Goal: Information Seeking & Learning: Learn about a topic

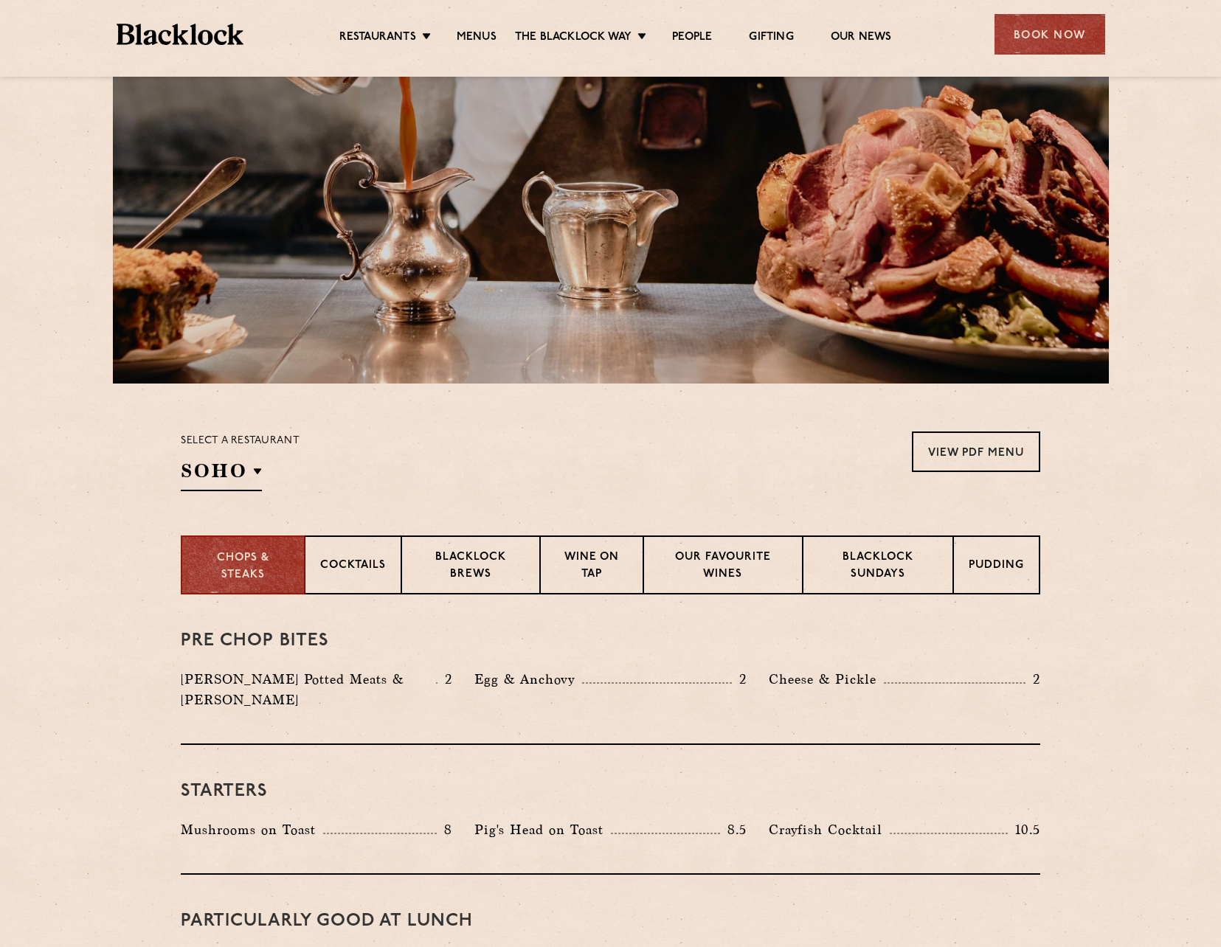
scroll to position [221, 0]
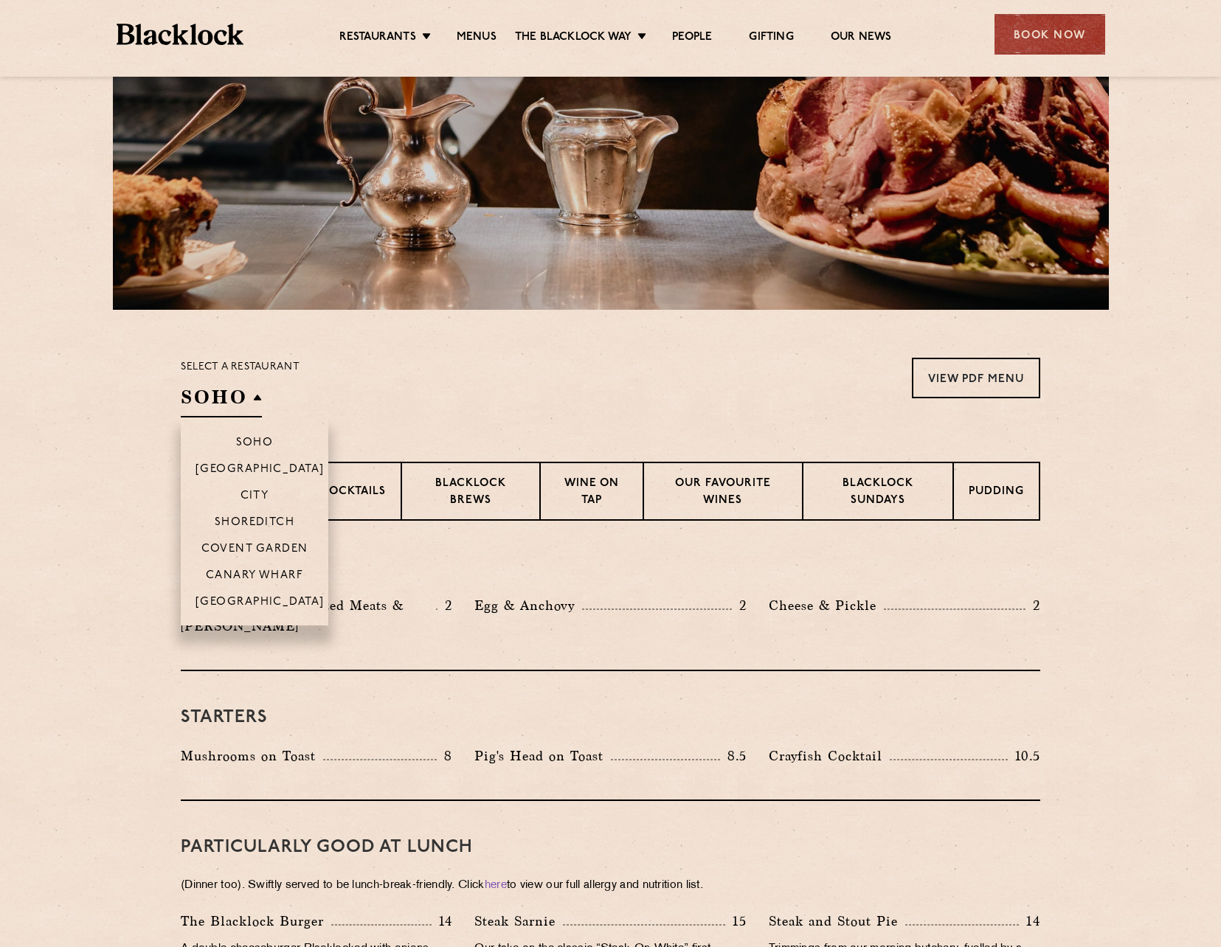
click at [207, 403] on h2 "SOHO" at bounding box center [221, 400] width 81 height 33
click at [271, 573] on p "Canary Wharf" at bounding box center [254, 576] width 97 height 15
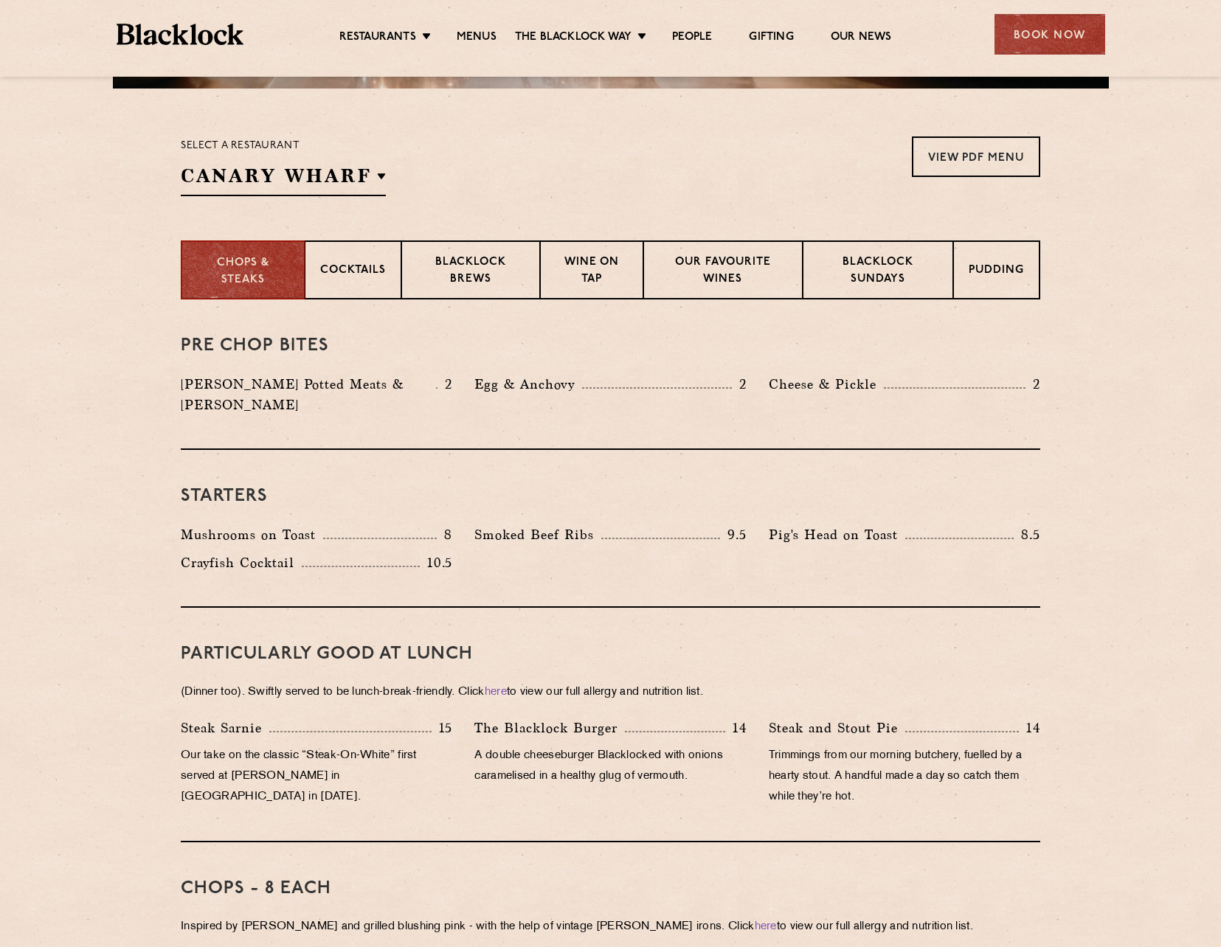
scroll to position [295, 0]
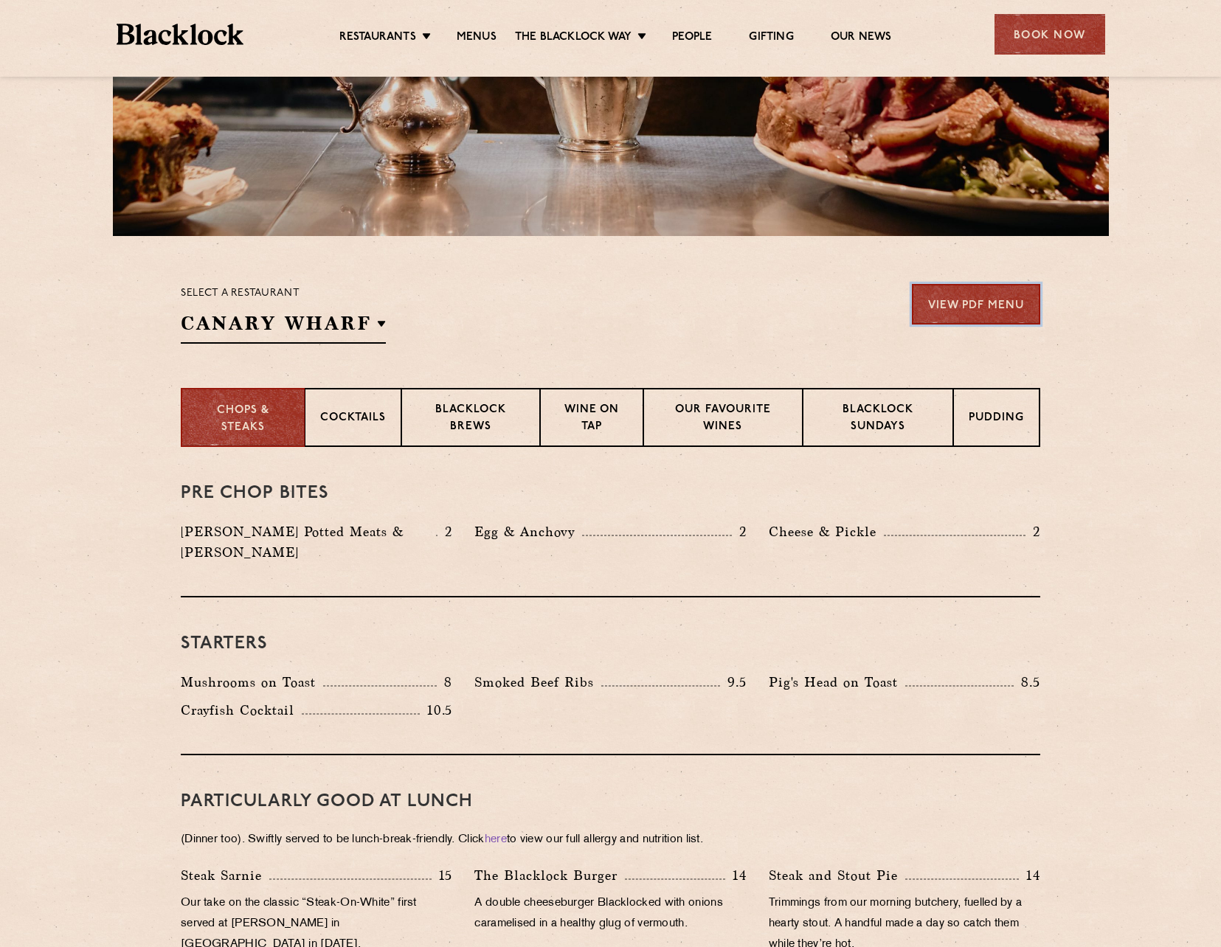
click at [1006, 320] on link "View PDF Menu" at bounding box center [976, 304] width 128 height 41
click at [909, 417] on p "Blacklock Sundays" at bounding box center [877, 419] width 119 height 35
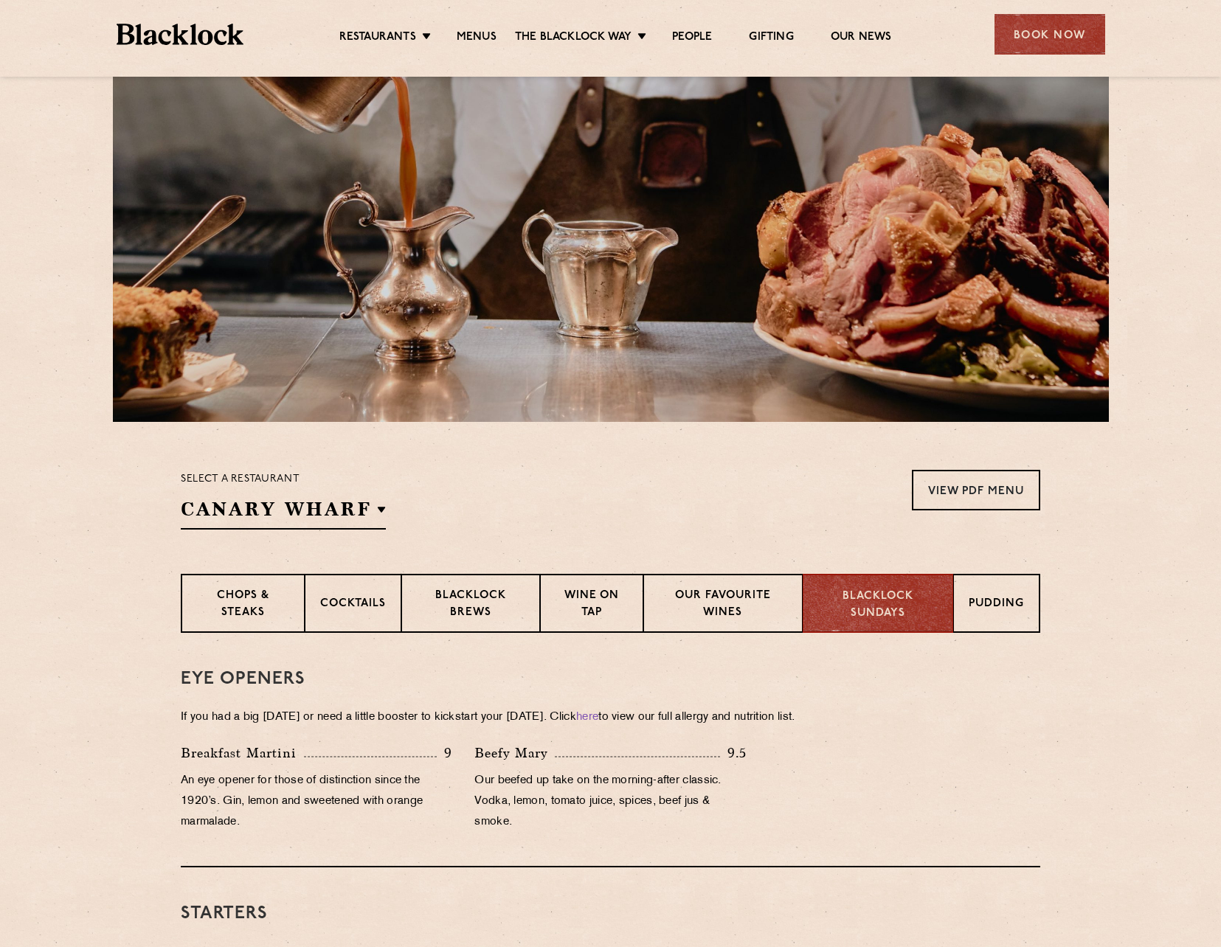
scroll to position [0, 0]
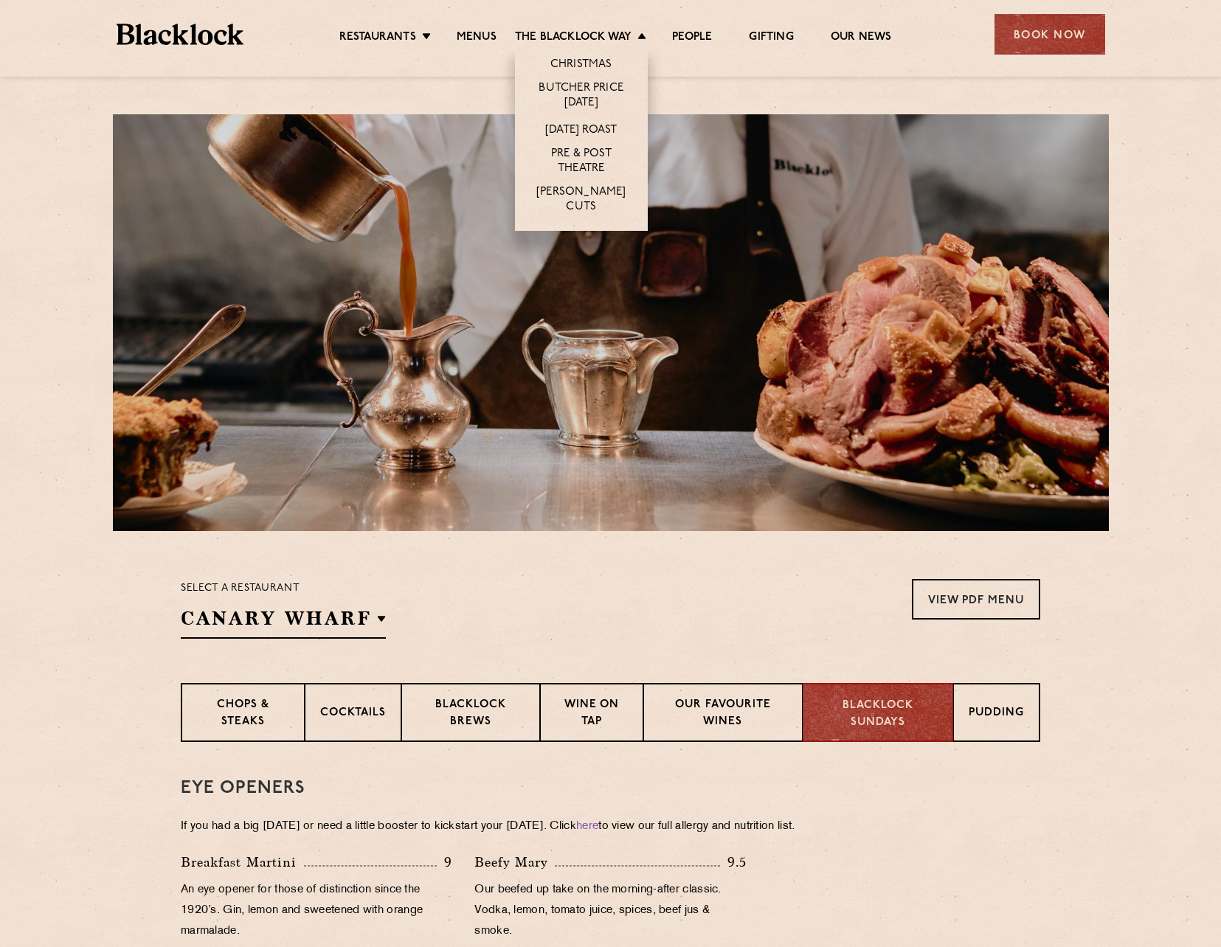
click at [567, 52] on li "Christmas" at bounding box center [581, 61] width 133 height 31
click at [566, 55] on li "Christmas" at bounding box center [581, 61] width 133 height 31
click at [566, 66] on link "Christmas" at bounding box center [581, 66] width 62 height 16
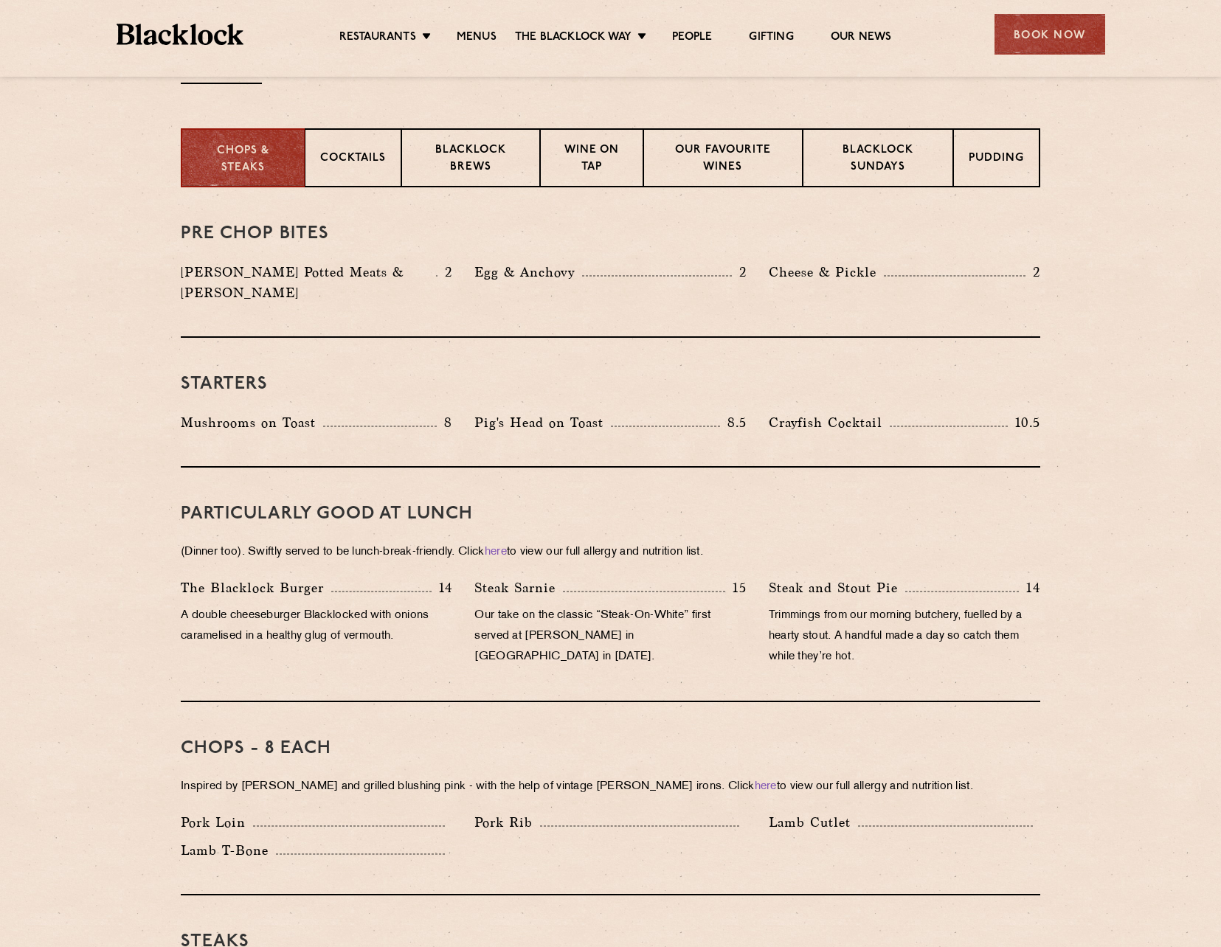
scroll to position [590, 0]
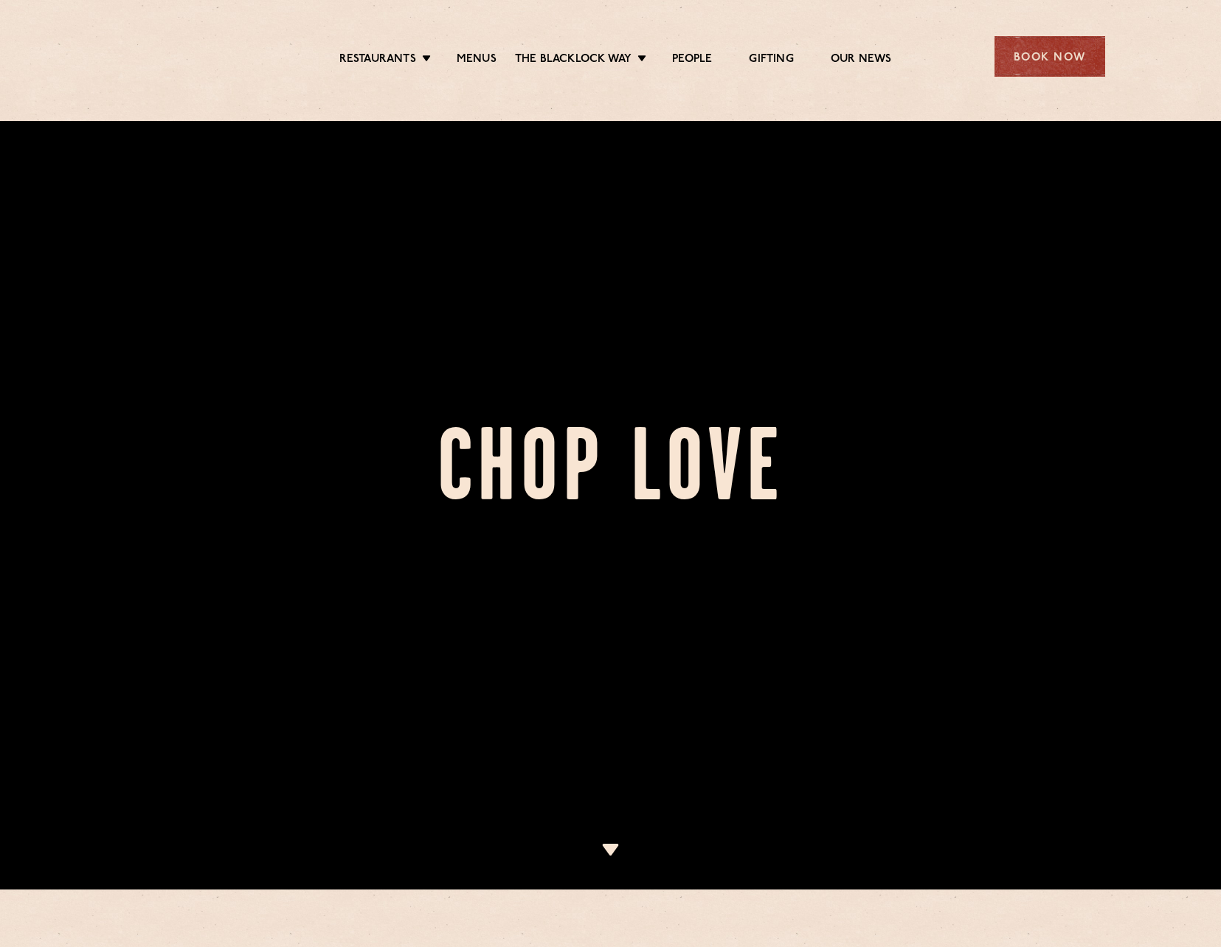
scroll to position [74, 0]
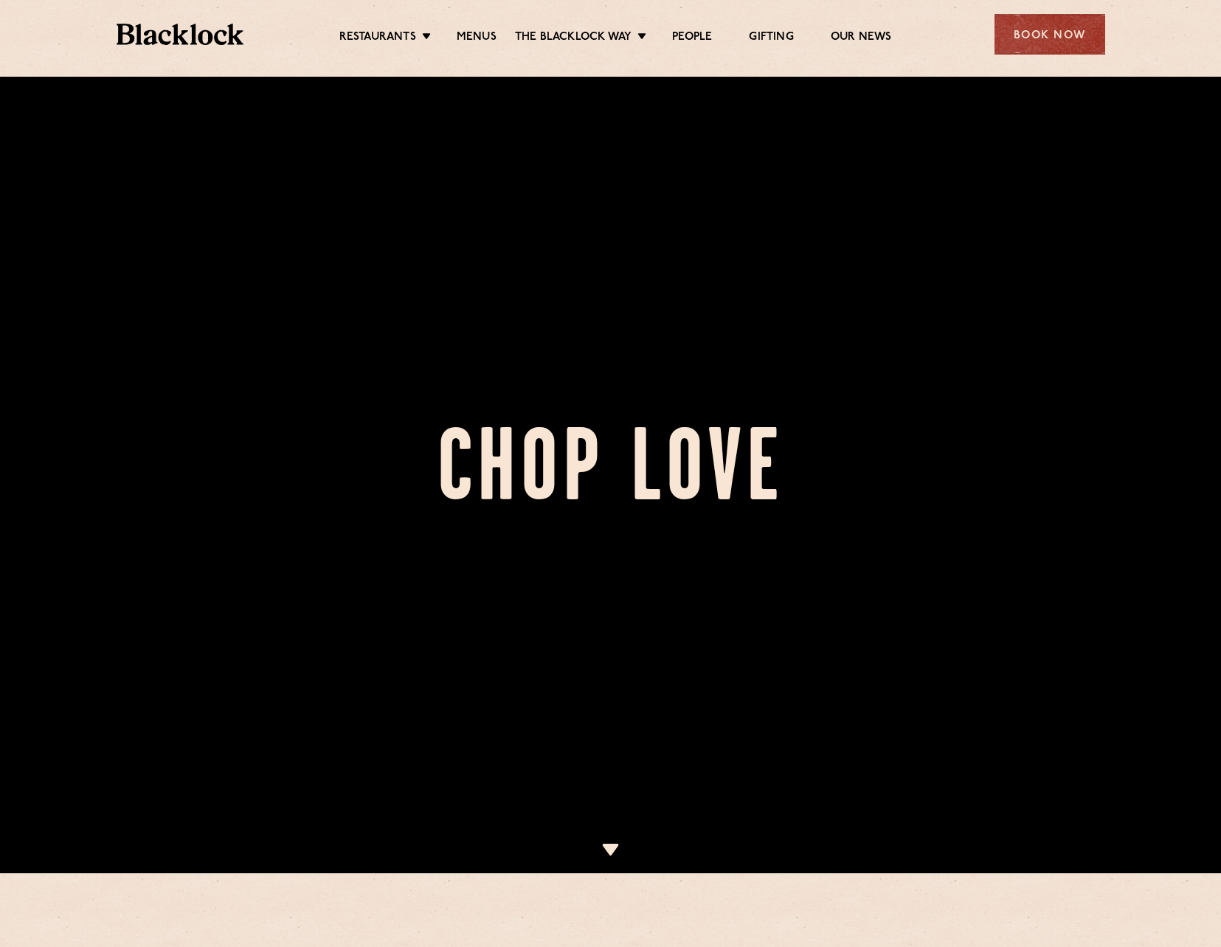
click at [610, 841] on div at bounding box center [610, 399] width 1221 height 947
click at [609, 846] on img at bounding box center [610, 850] width 18 height 12
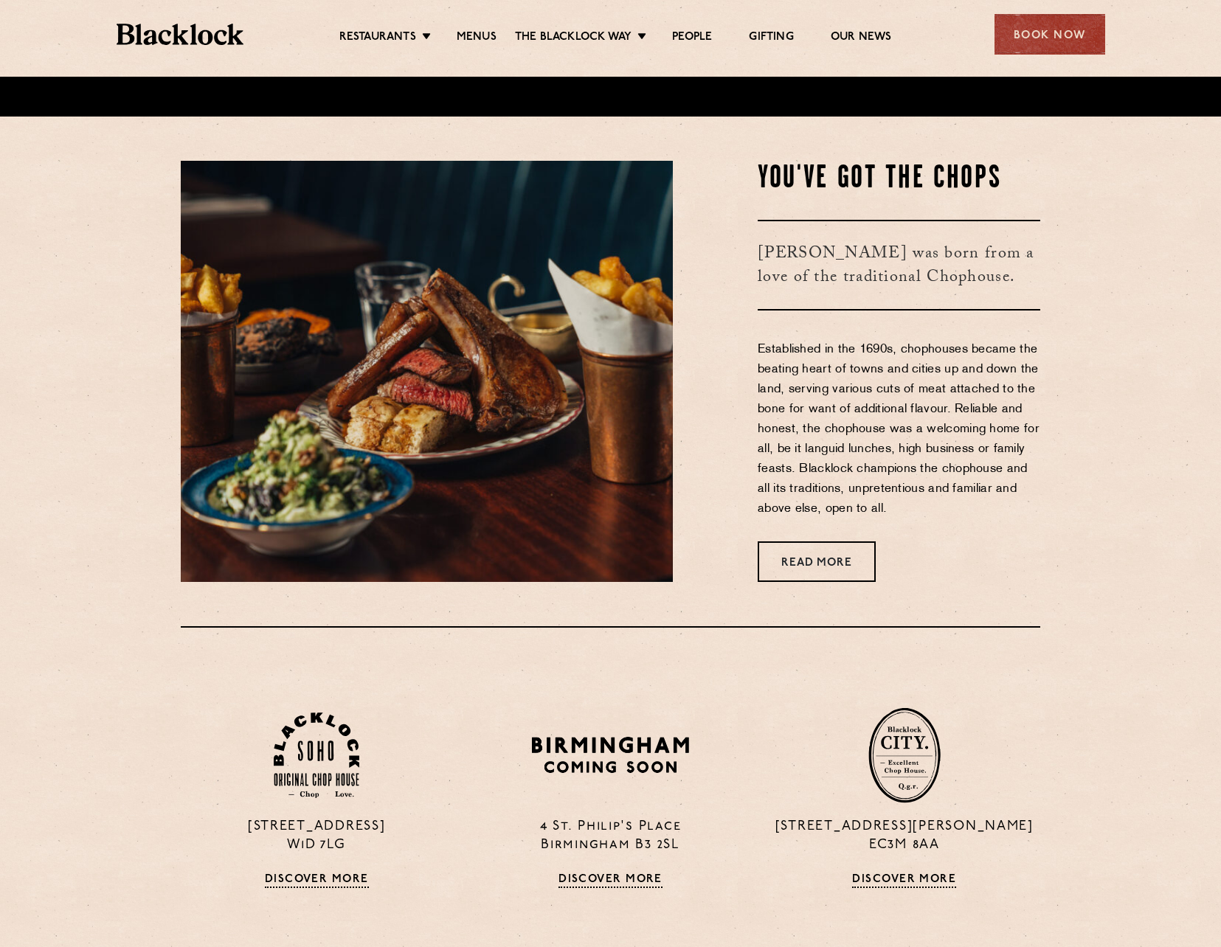
scroll to position [870, 0]
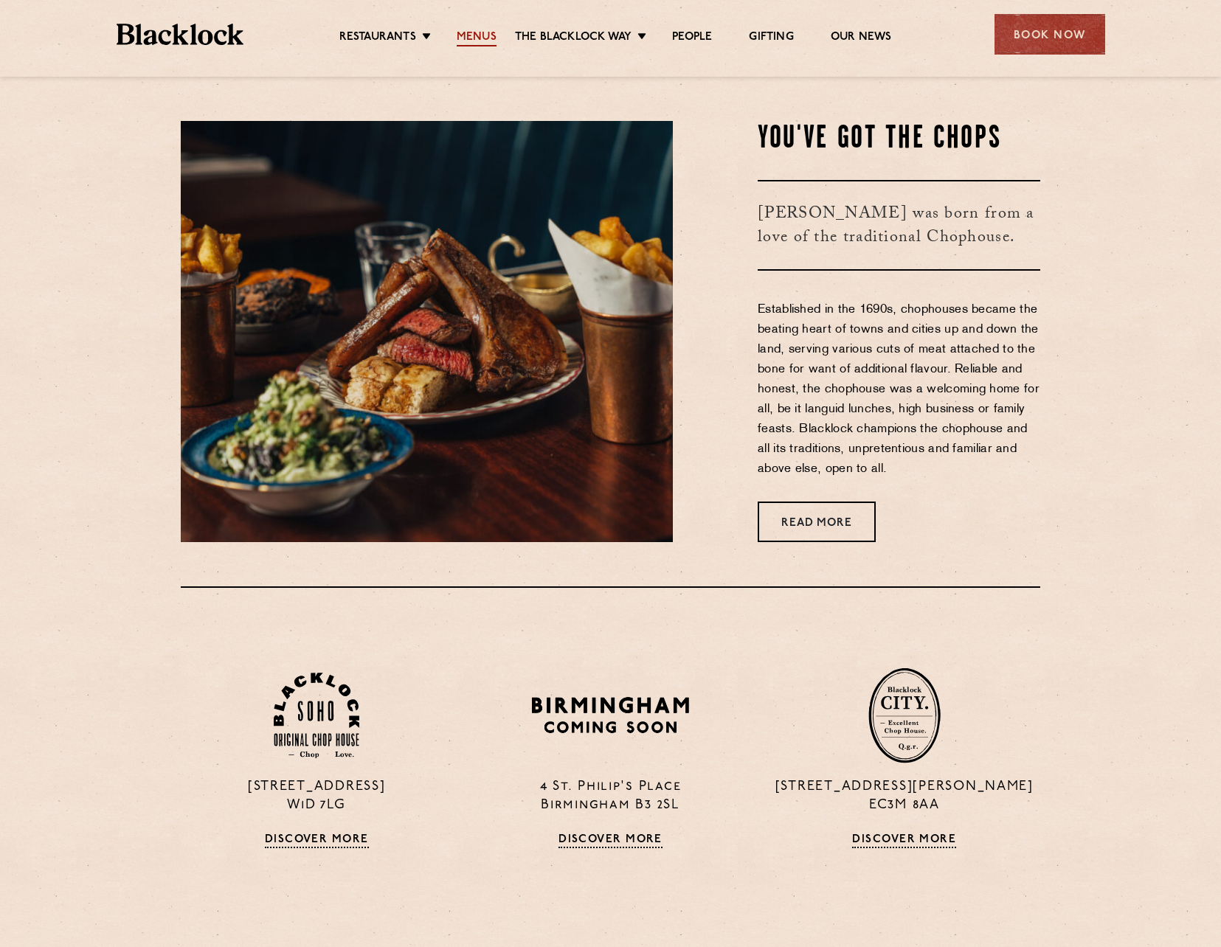
click at [465, 32] on link "Menus" at bounding box center [477, 38] width 40 height 16
